Goal: Task Accomplishment & Management: Manage account settings

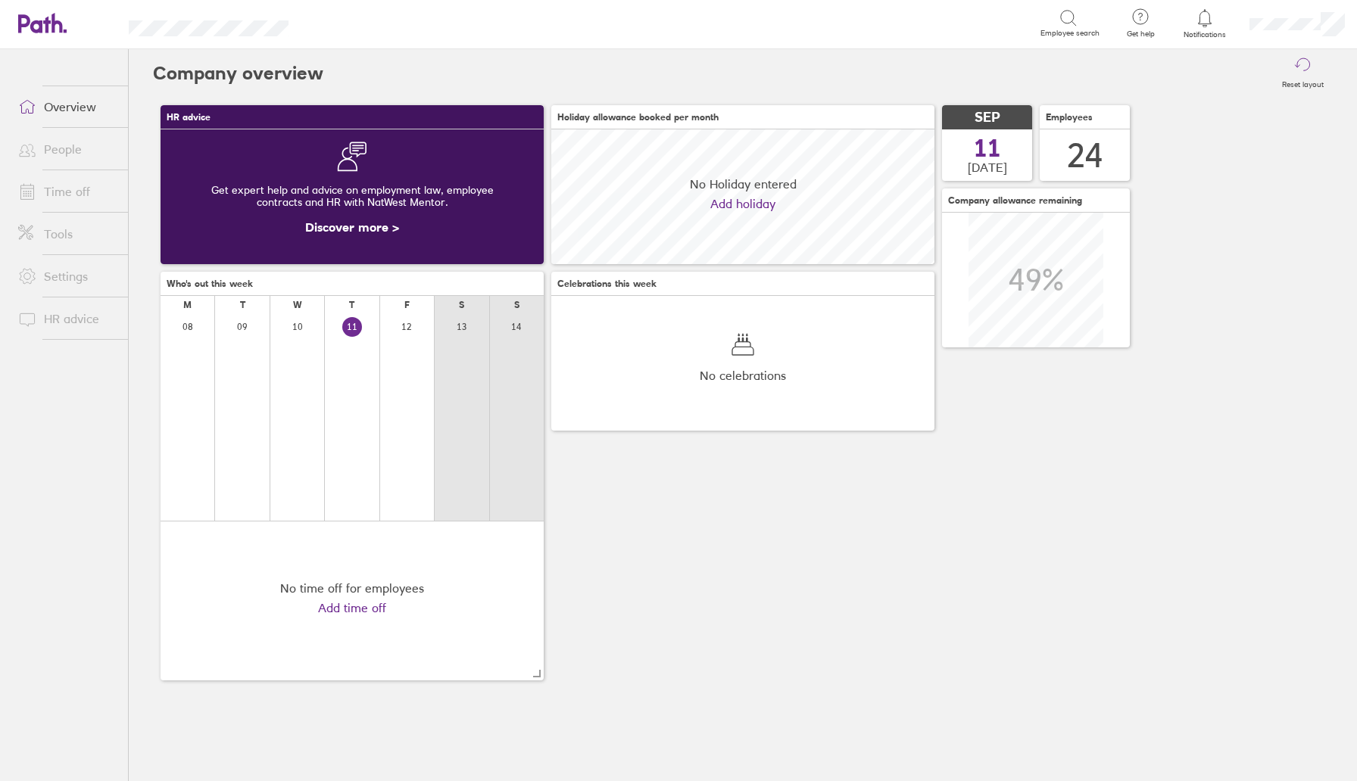
scroll to position [135, 383]
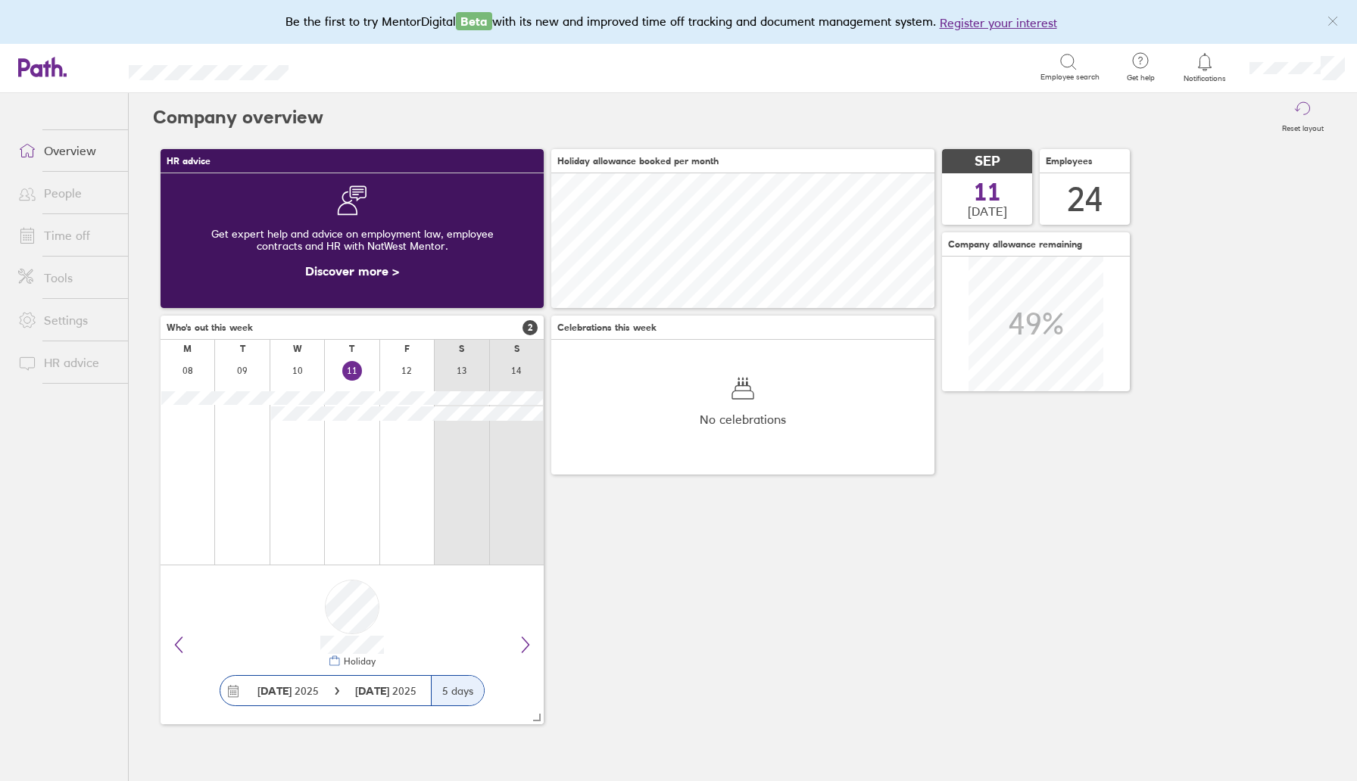
click at [59, 244] on link "Time off" at bounding box center [67, 235] width 122 height 30
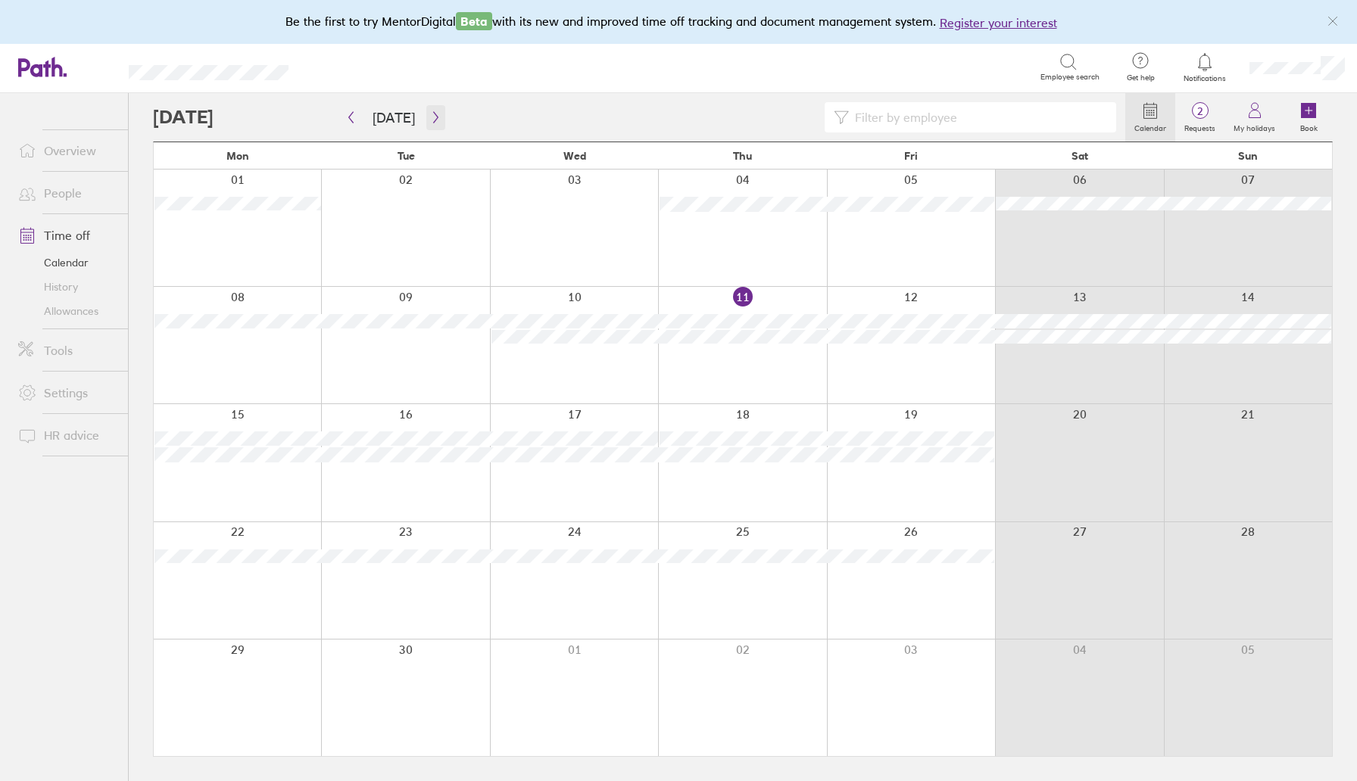
click at [426, 109] on button "button" at bounding box center [435, 117] width 19 height 25
